Goal: Information Seeking & Learning: Learn about a topic

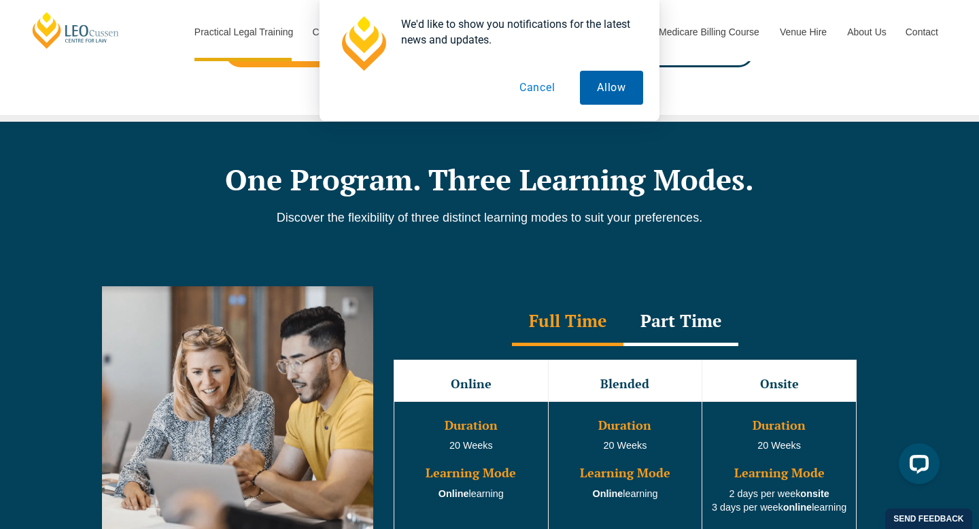
click at [600, 89] on button "Allow" at bounding box center [611, 88] width 63 height 34
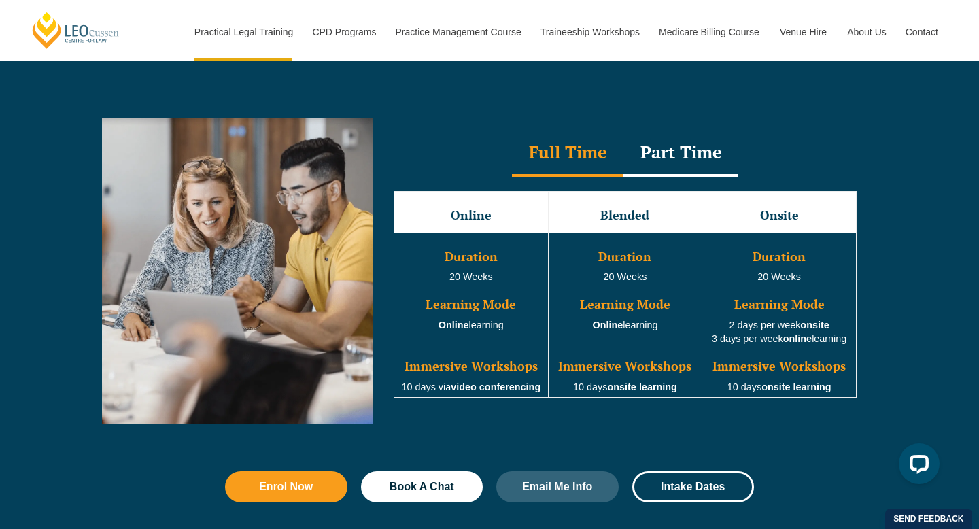
scroll to position [1249, 0]
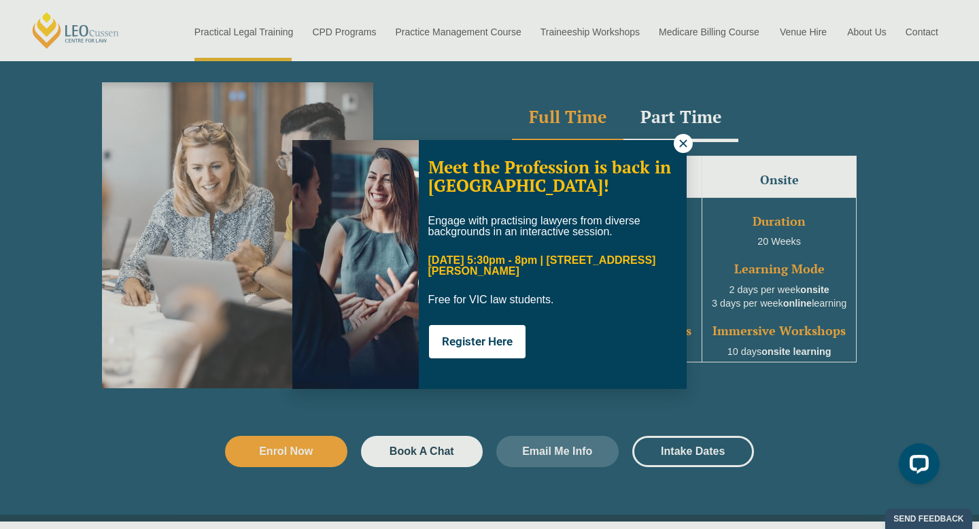
click at [678, 141] on icon at bounding box center [683, 143] width 12 height 12
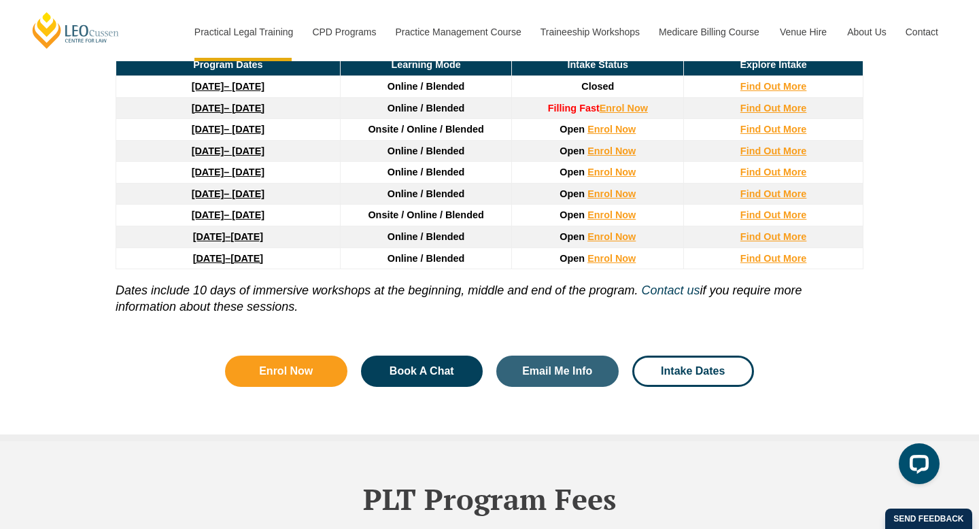
scroll to position [1930, 0]
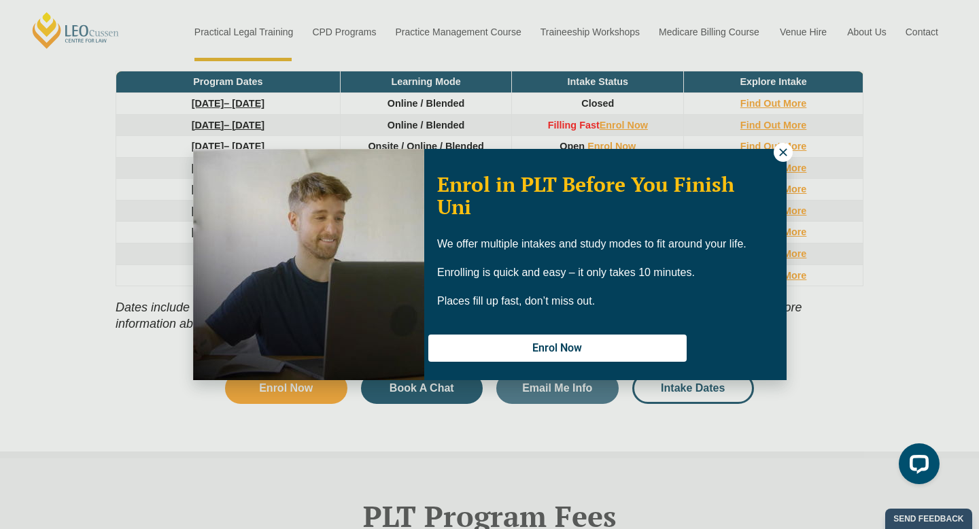
click at [784, 156] on icon at bounding box center [783, 152] width 12 height 12
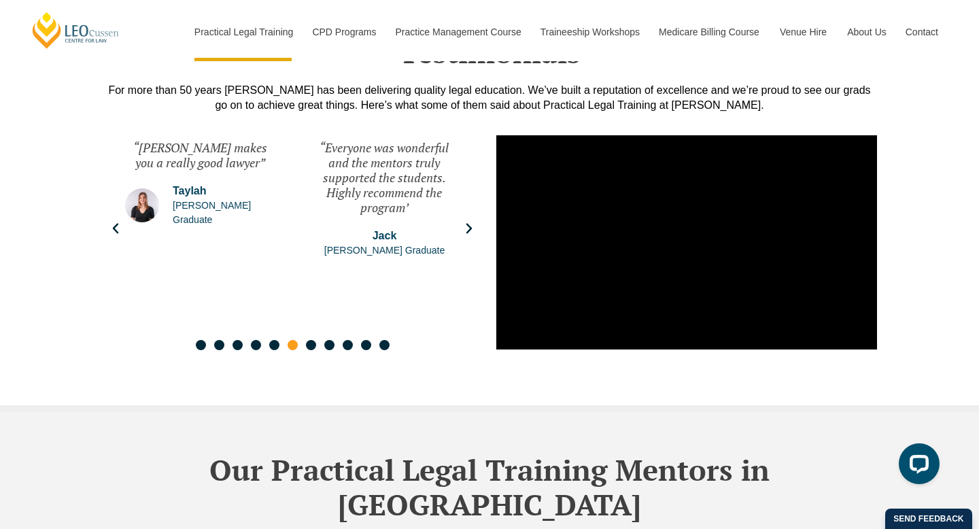
scroll to position [3655, 0]
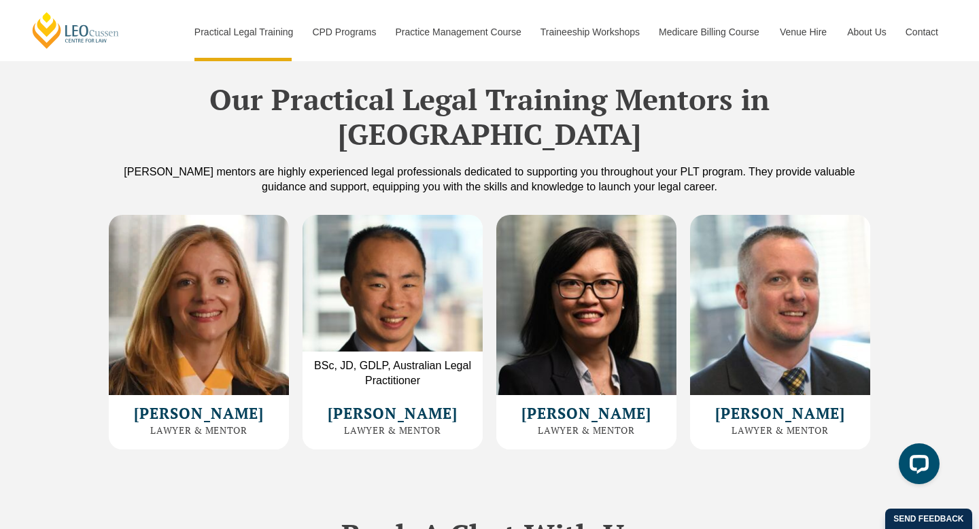
click at [391, 287] on img at bounding box center [392, 305] width 180 height 180
click at [394, 351] on p "BSc, JD, GDLP, Australian Legal Practitioner" at bounding box center [392, 372] width 180 height 43
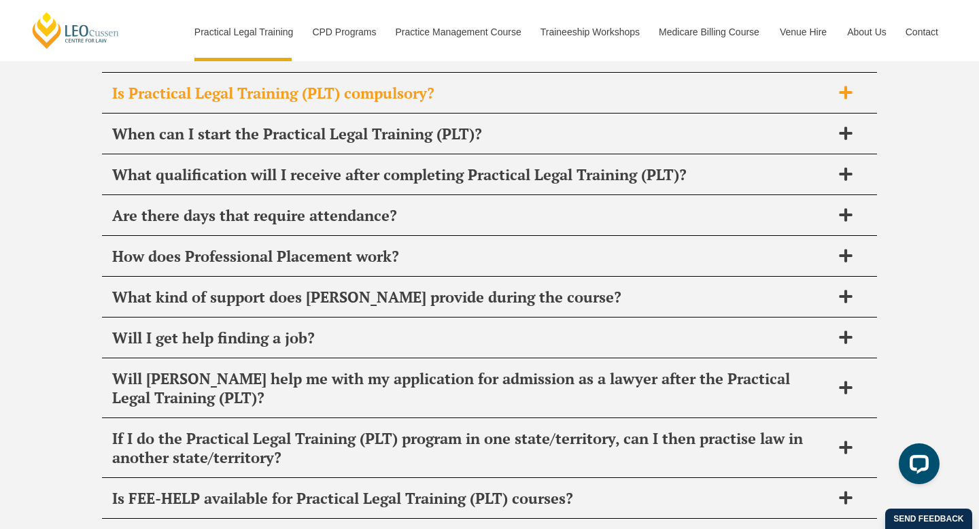
scroll to position [6622, 0]
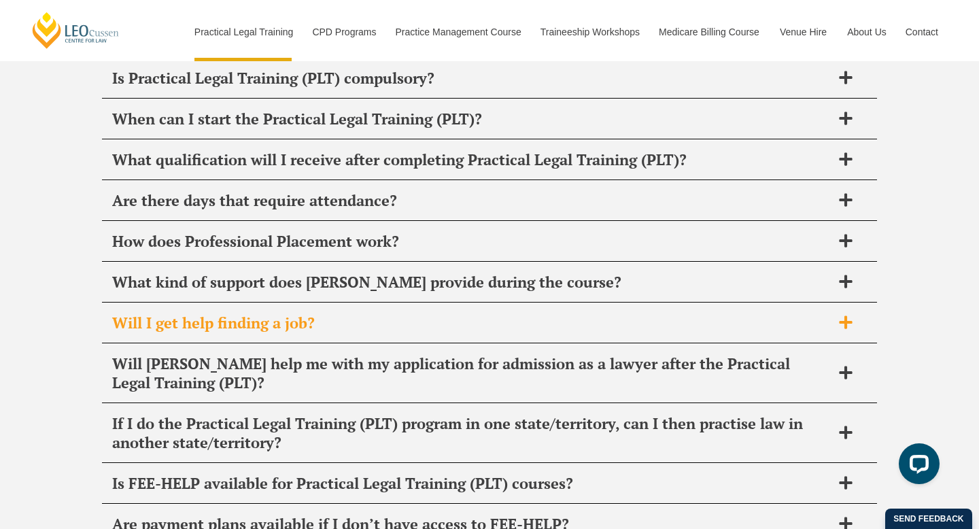
click at [394, 313] on h2 "Will I get help finding a job?" at bounding box center [471, 322] width 719 height 19
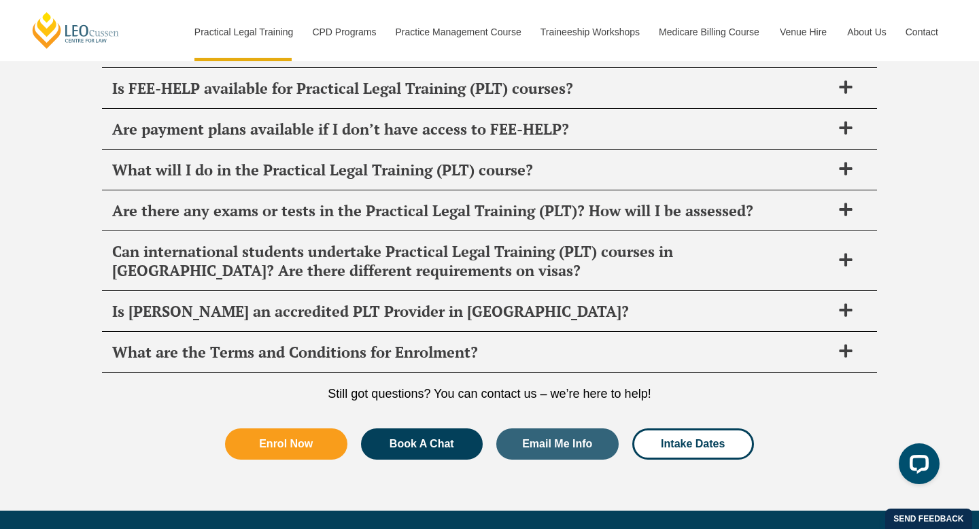
scroll to position [7078, 0]
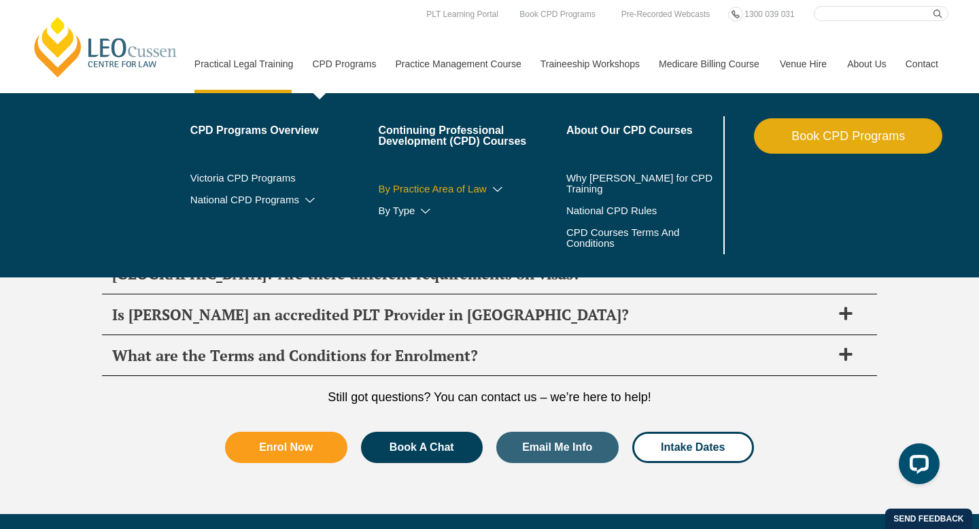
click at [411, 188] on link "By Practice Area of Law" at bounding box center [472, 189] width 188 height 11
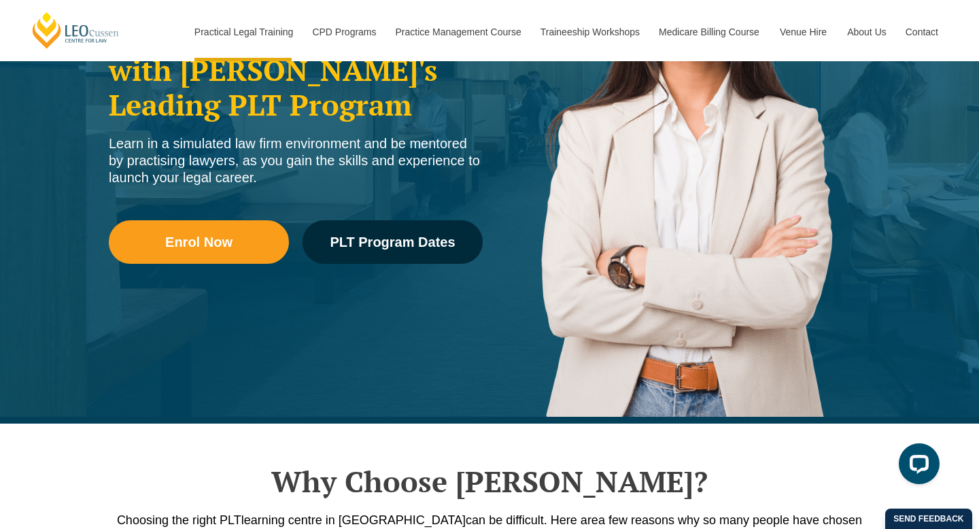
scroll to position [285, 0]
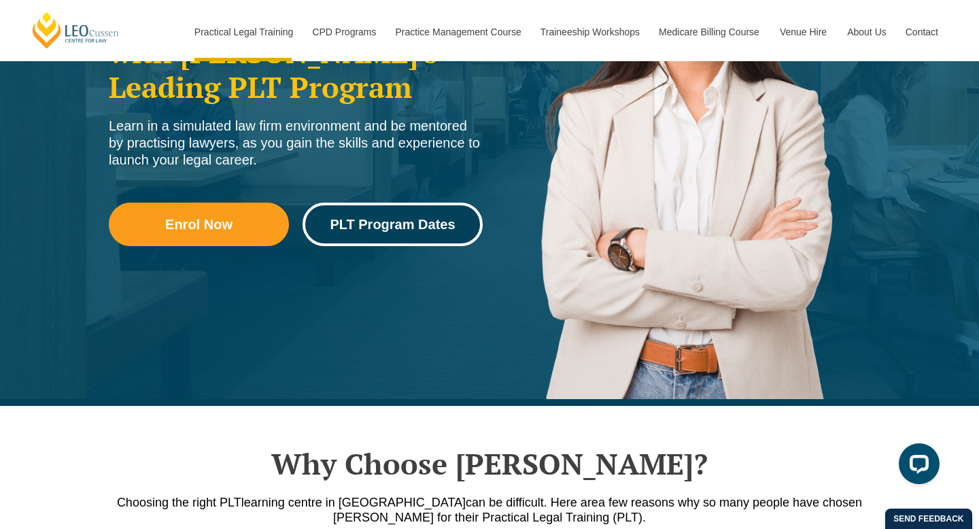
click at [367, 222] on span "PLT Program Dates" at bounding box center [392, 224] width 125 height 14
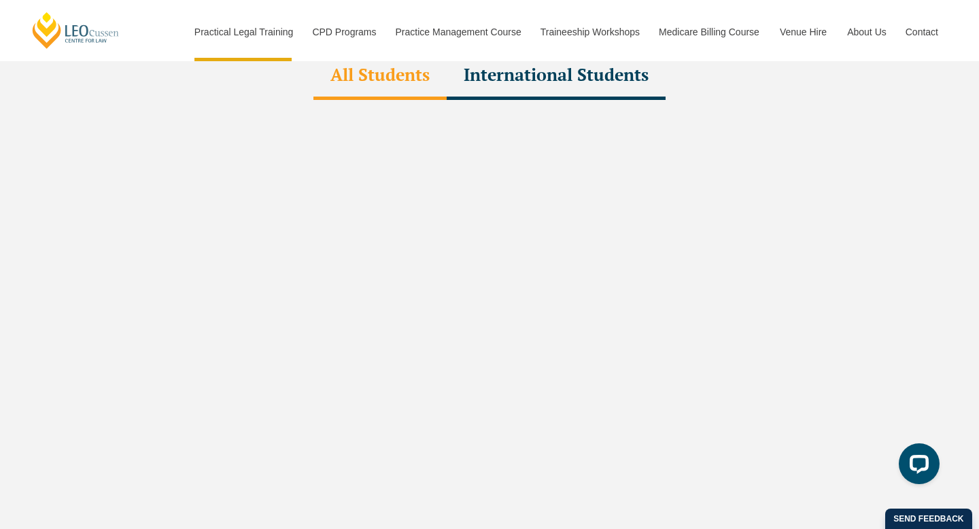
scroll to position [4170, 0]
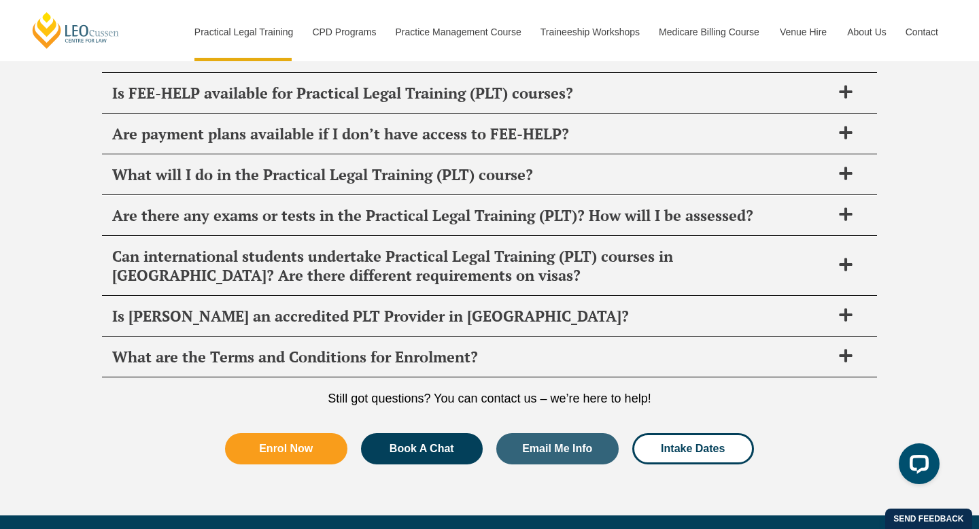
scroll to position [7078, 0]
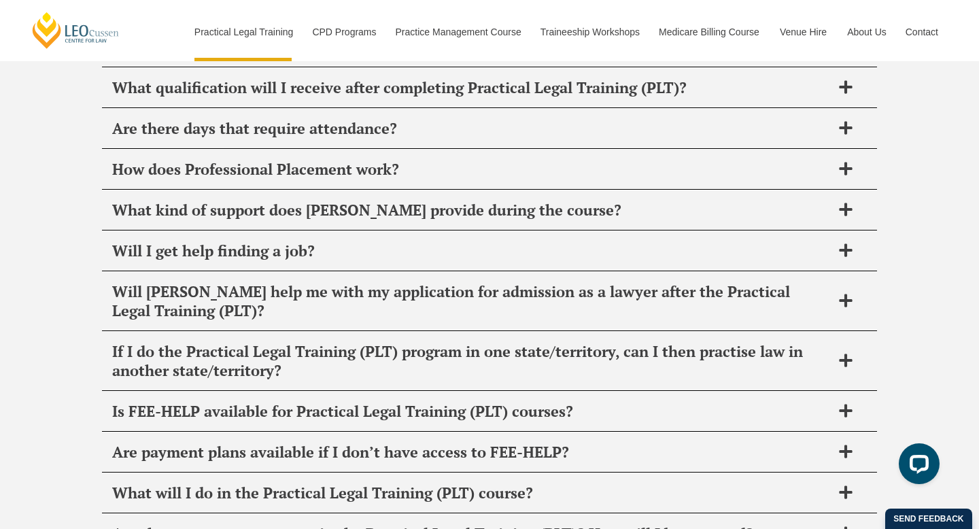
scroll to position [606, 0]
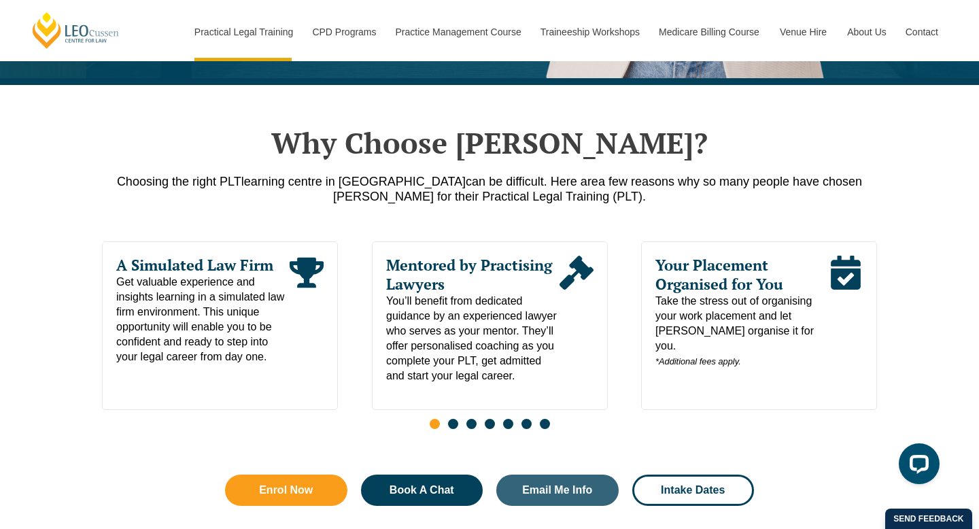
click at [699, 275] on span "Your Placement Organised for You" at bounding box center [741, 275] width 173 height 38
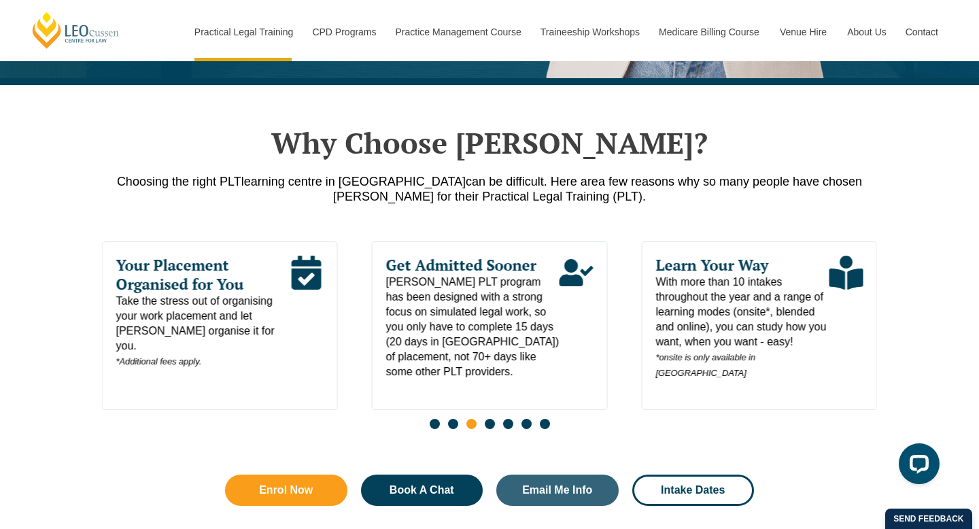
click at [306, 272] on icon "Read More" at bounding box center [307, 273] width 30 height 34
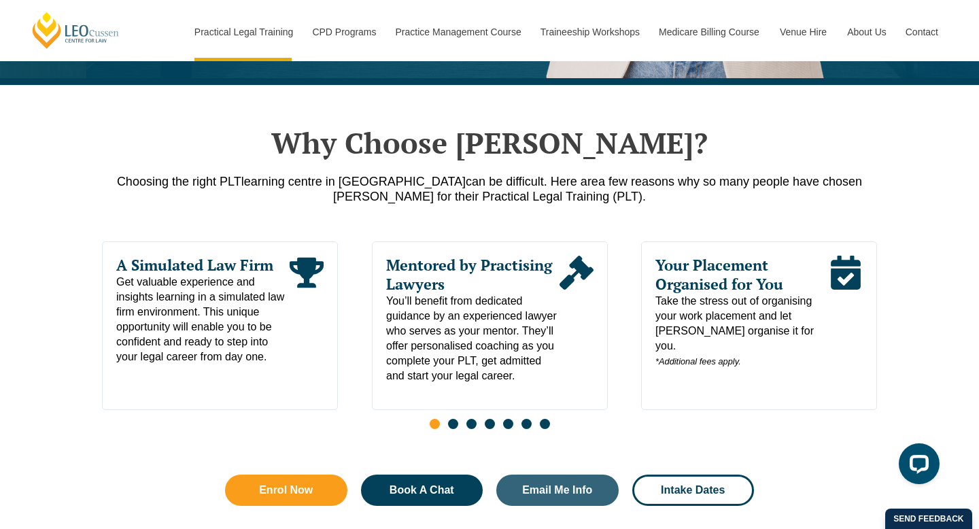
click at [841, 283] on icon "Read More" at bounding box center [846, 273] width 30 height 34
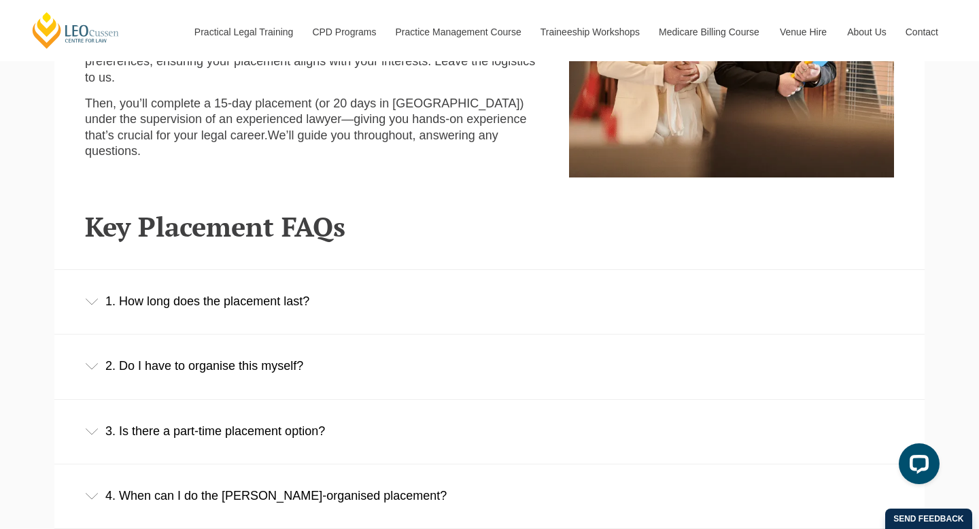
scroll to position [881, 0]
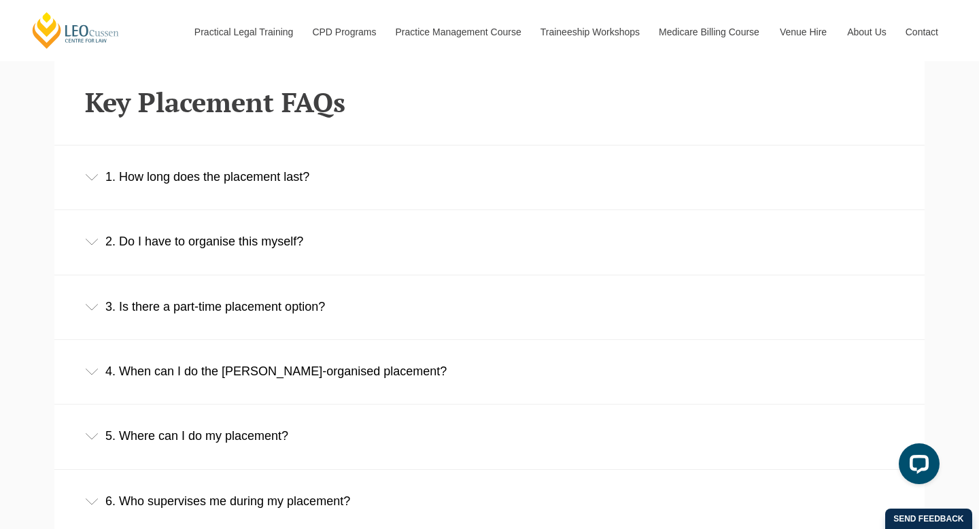
click at [207, 254] on div "2. Do I have to organise this myself?" at bounding box center [489, 241] width 870 height 63
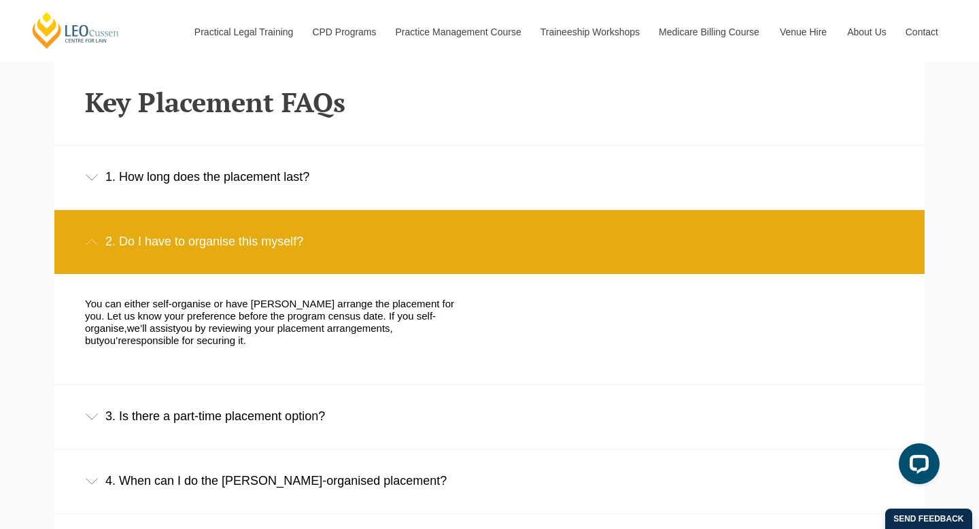
click at [232, 388] on div "3. Is there a part-time placement option?" at bounding box center [489, 416] width 870 height 63
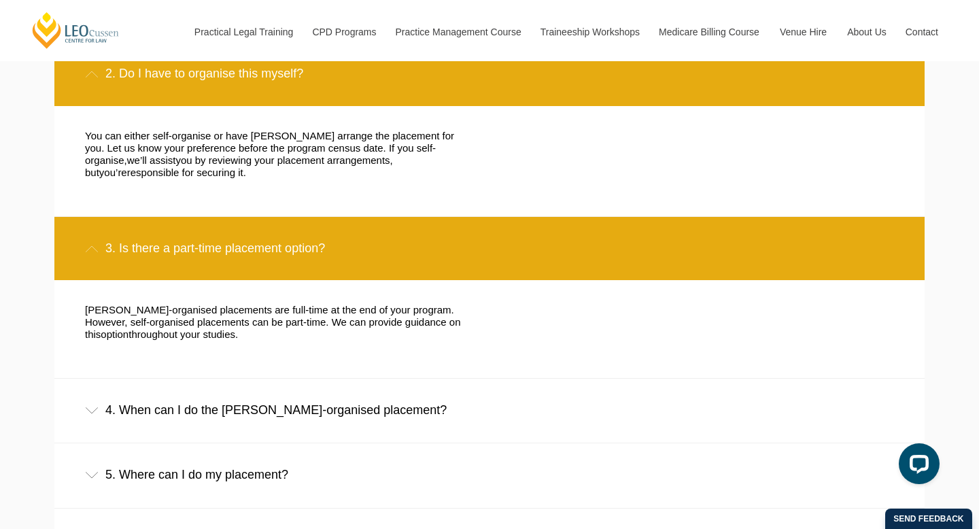
scroll to position [1051, 0]
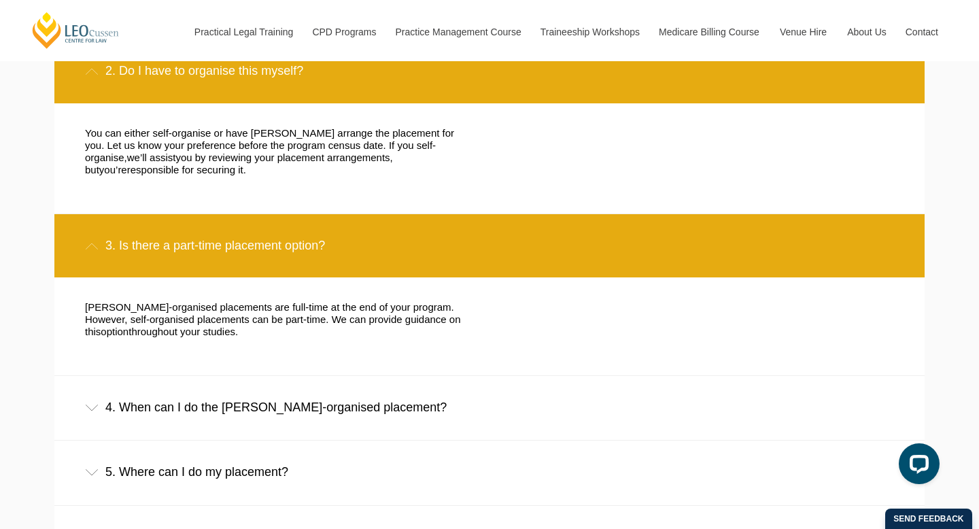
click at [232, 382] on div "4. When can I do the Leo Cussen-organised placement?" at bounding box center [489, 407] width 870 height 63
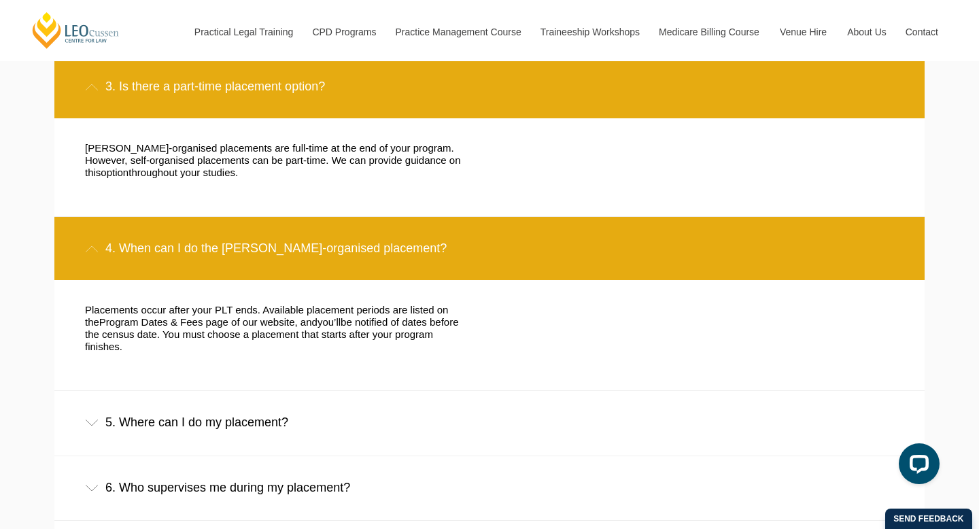
scroll to position [1213, 0]
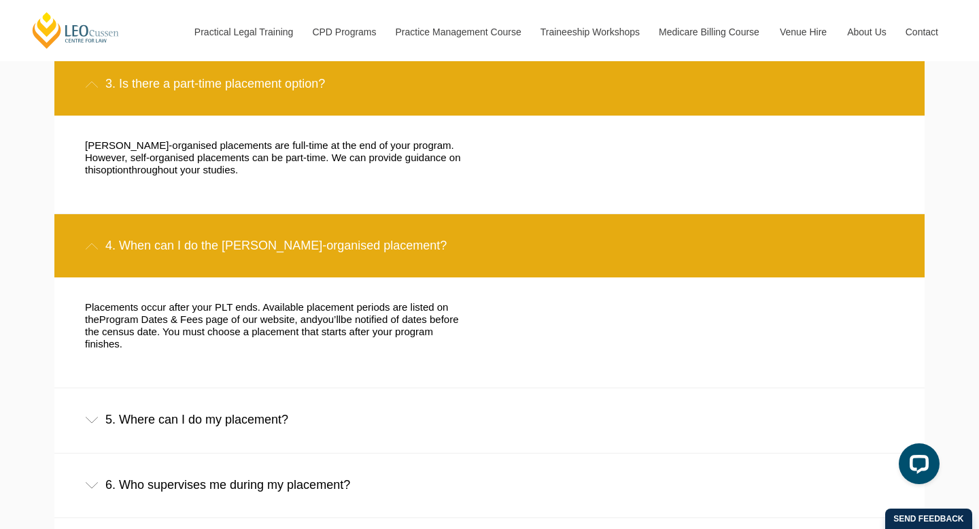
click at [233, 388] on div "5. Where can I do my placement?" at bounding box center [489, 419] width 870 height 63
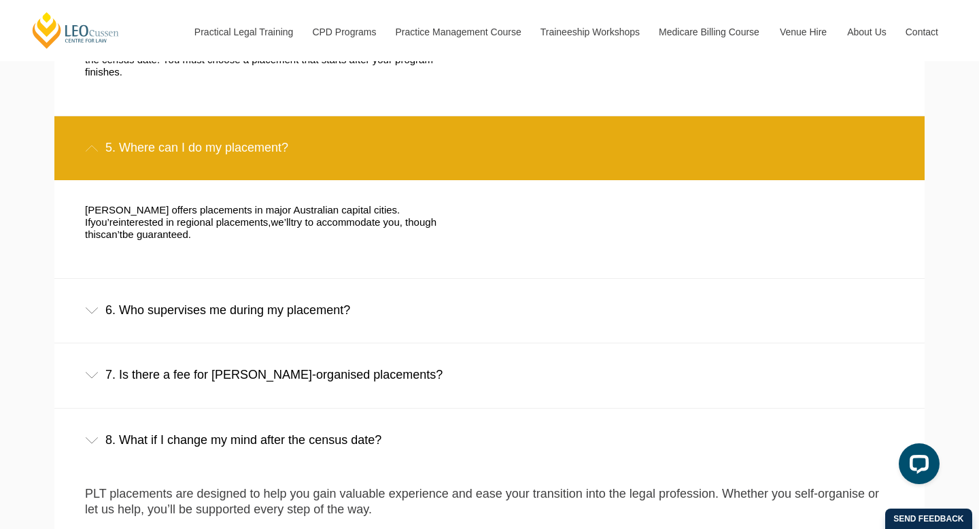
scroll to position [1487, 0]
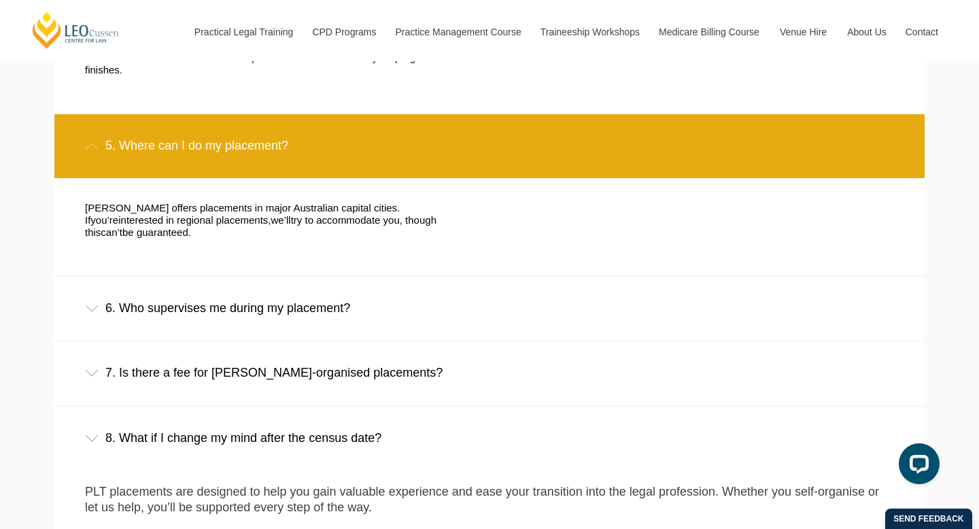
click at [230, 277] on div "6. Who supervises me during my placement?" at bounding box center [489, 308] width 870 height 63
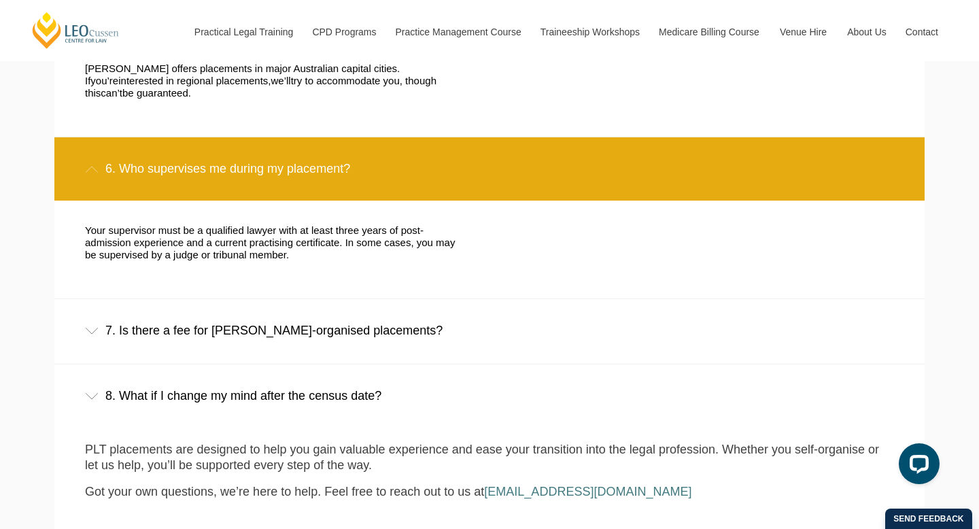
scroll to position [1702, 0]
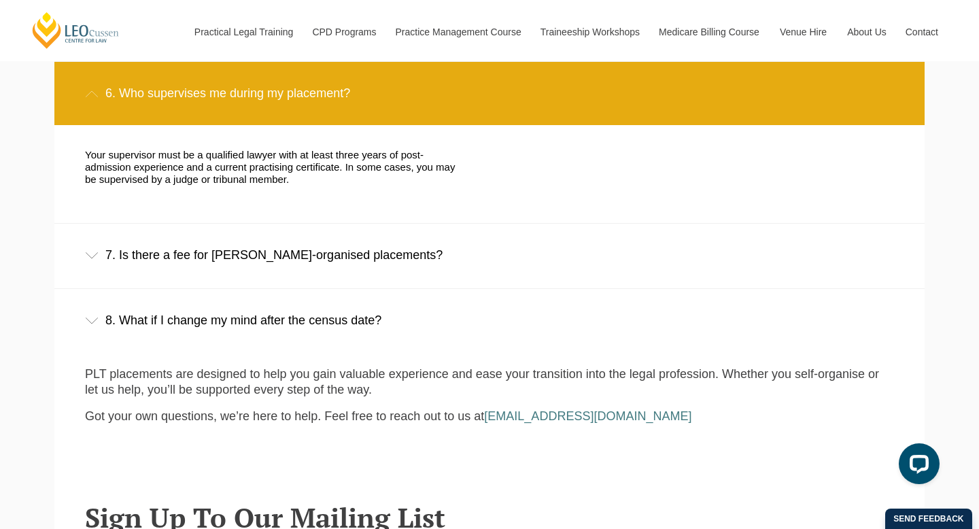
click at [248, 224] on div "7. Is there a fee for [PERSON_NAME]-organised placements?" at bounding box center [489, 255] width 870 height 63
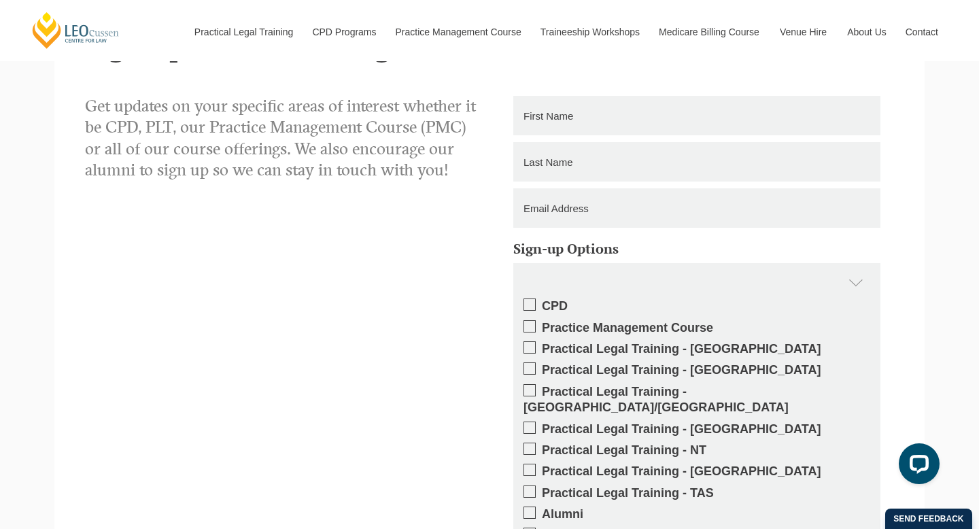
scroll to position [2176, 0]
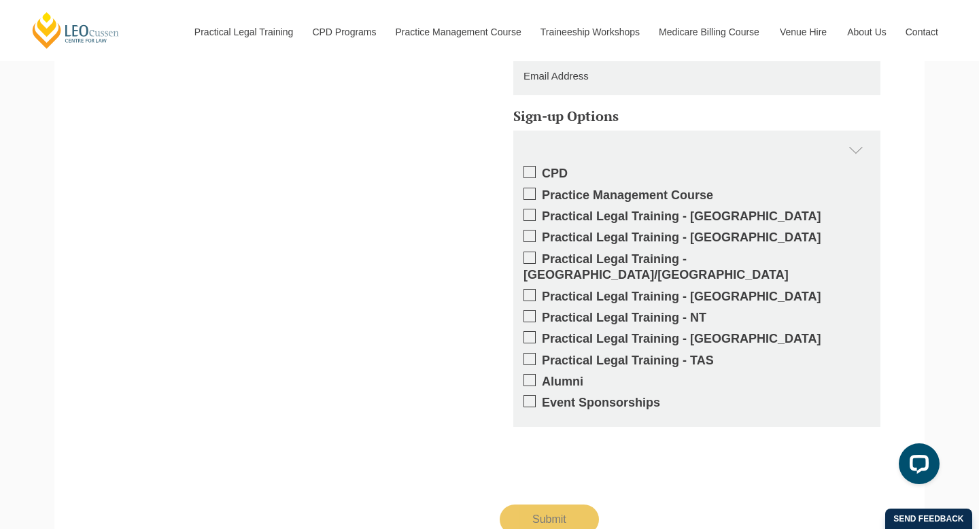
scroll to position [1922, 0]
